Goal: Browse casually

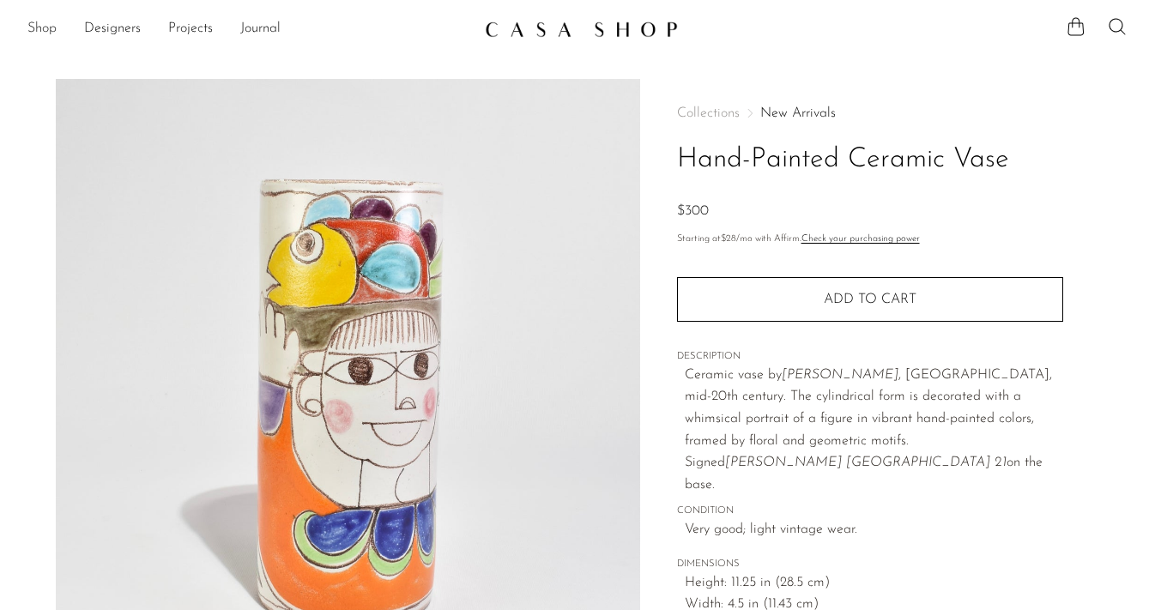
click at [52, 28] on link "Shop" at bounding box center [41, 29] width 29 height 22
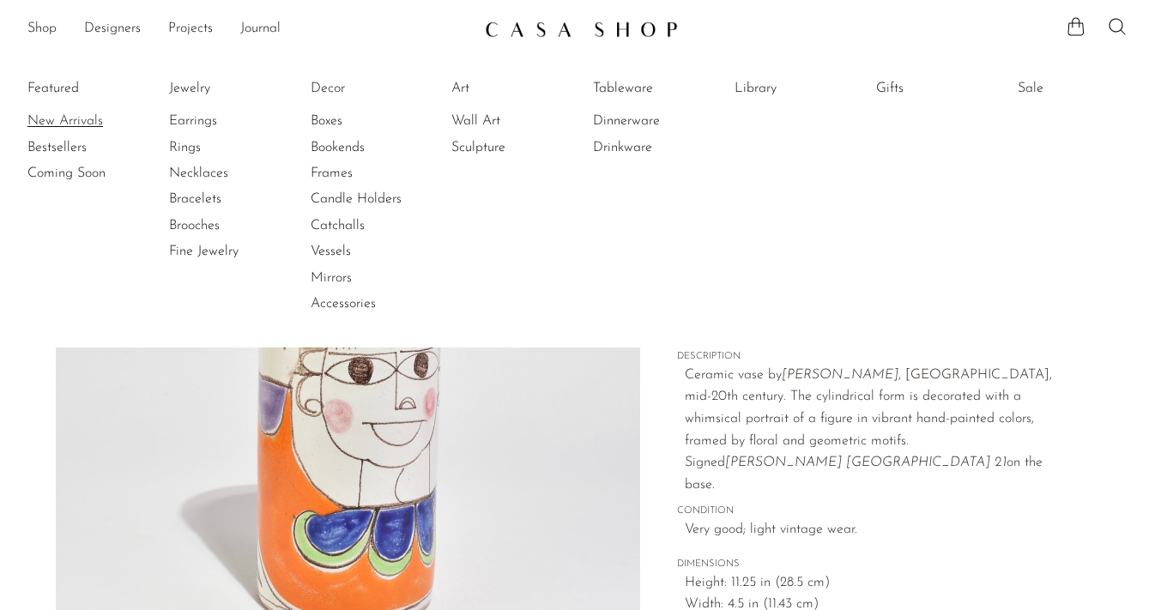
click at [82, 123] on link "New Arrivals" at bounding box center [91, 121] width 129 height 19
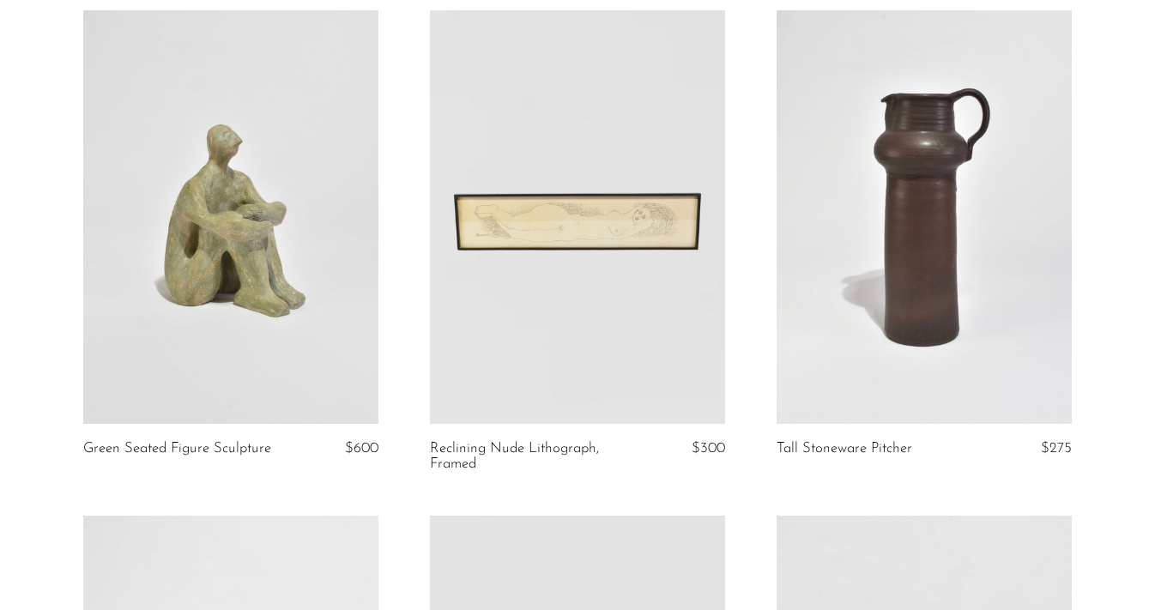
scroll to position [637, 0]
click at [514, 238] on link at bounding box center [577, 215] width 295 height 413
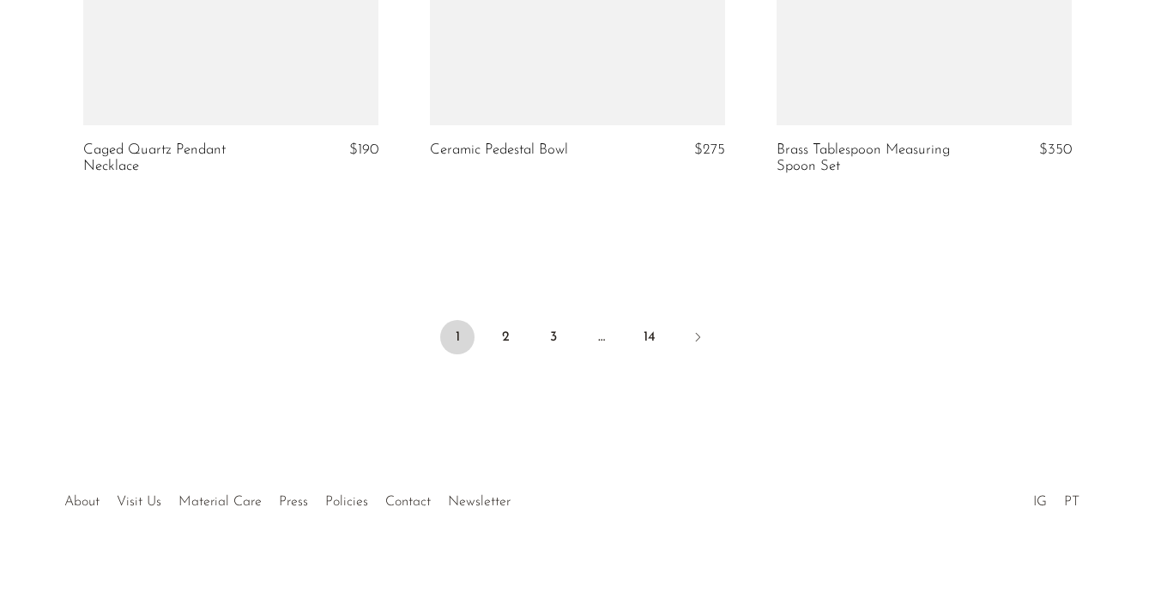
scroll to position [5904, 0]
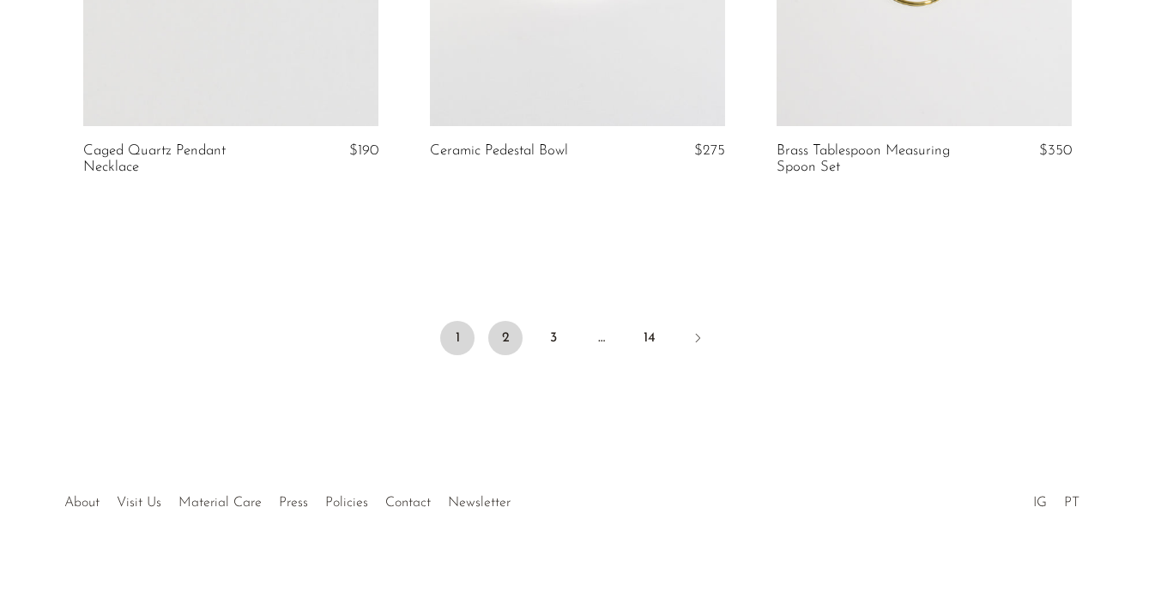
click at [499, 334] on link "2" at bounding box center [505, 338] width 34 height 34
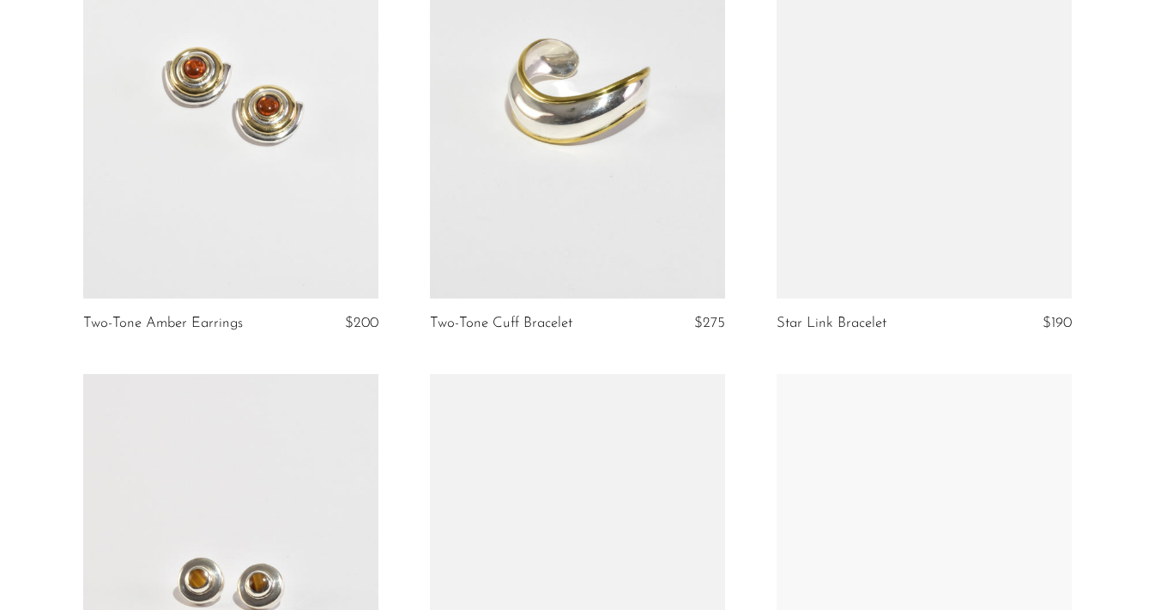
scroll to position [3258, 0]
